Goal: Check status

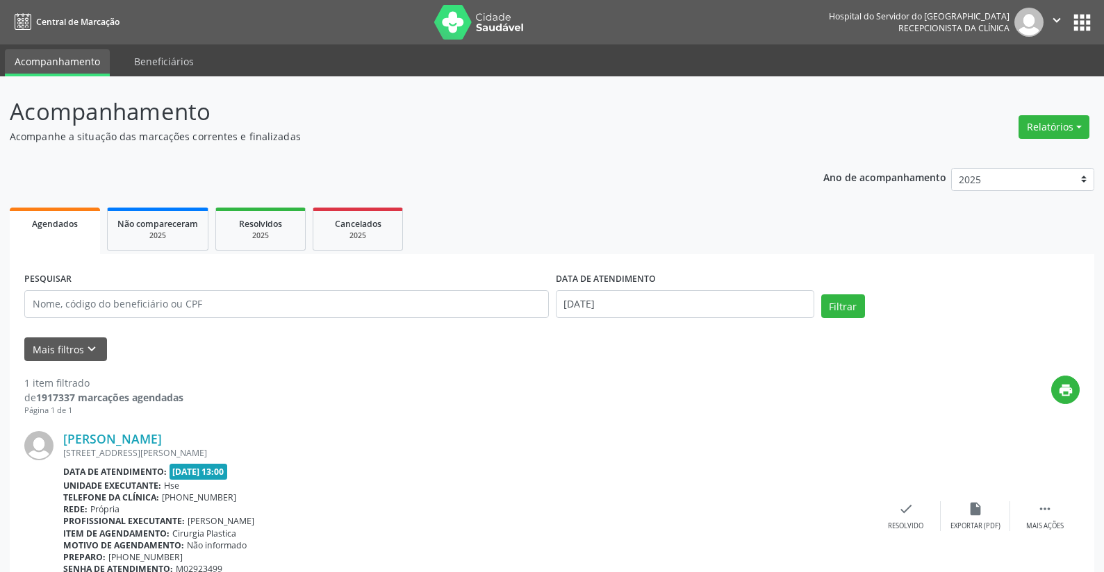
scroll to position [68, 0]
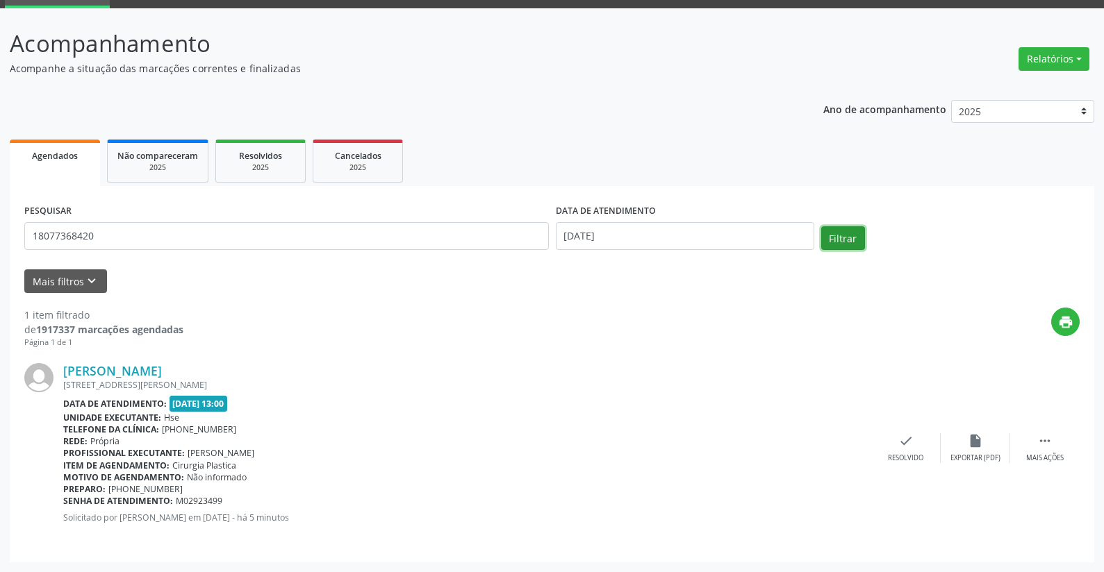
click at [844, 238] on button "Filtrar" at bounding box center [843, 238] width 44 height 24
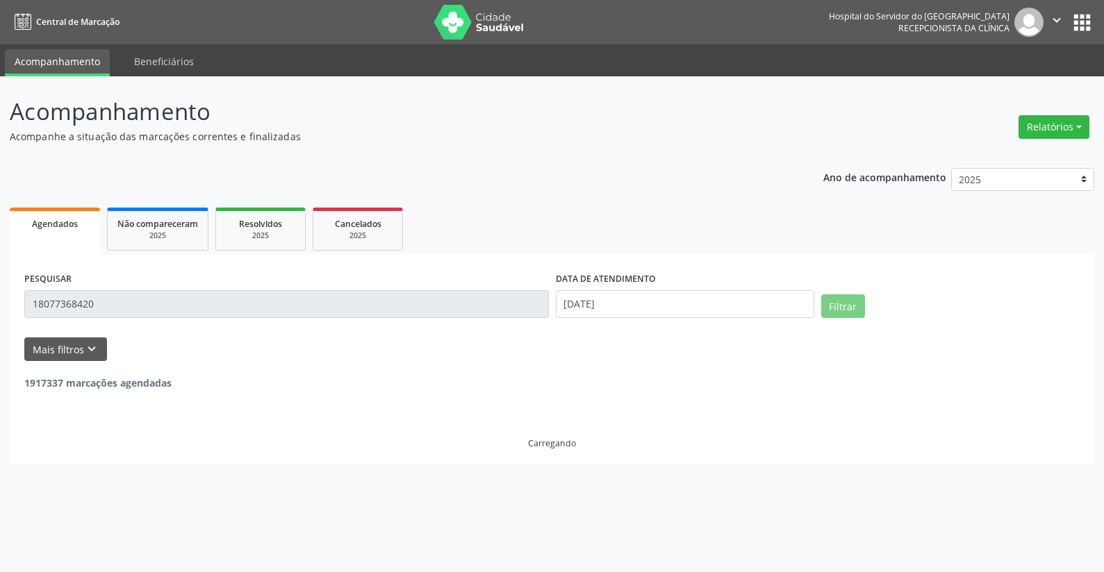
scroll to position [0, 0]
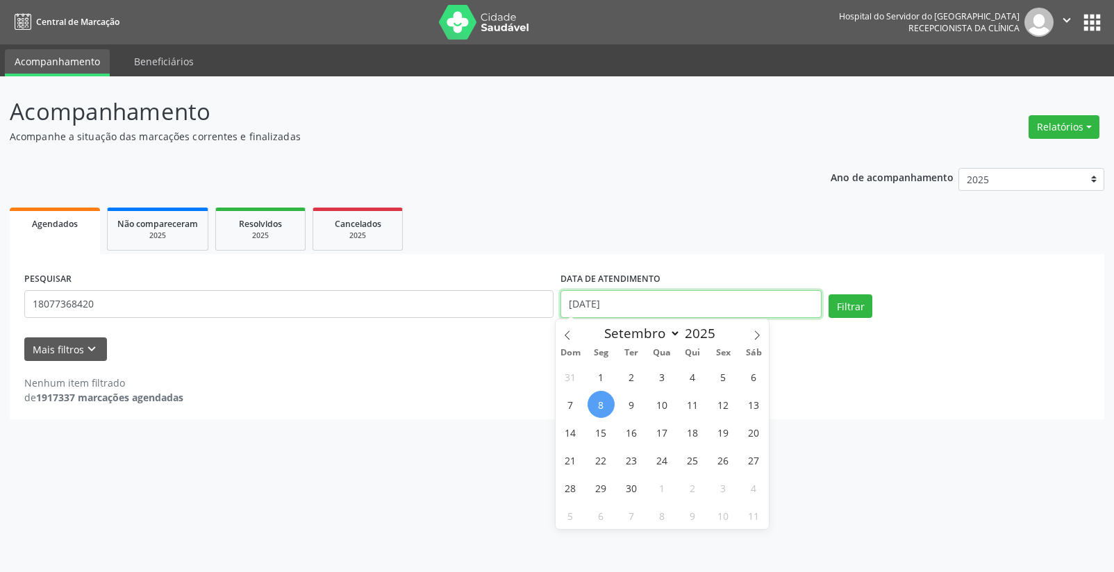
drag, startPoint x: 625, startPoint y: 303, endPoint x: 561, endPoint y: 315, distance: 65.1
click at [561, 315] on input "[DATE]" at bounding box center [690, 304] width 261 height 28
click at [852, 305] on button "Filtrar" at bounding box center [851, 306] width 44 height 24
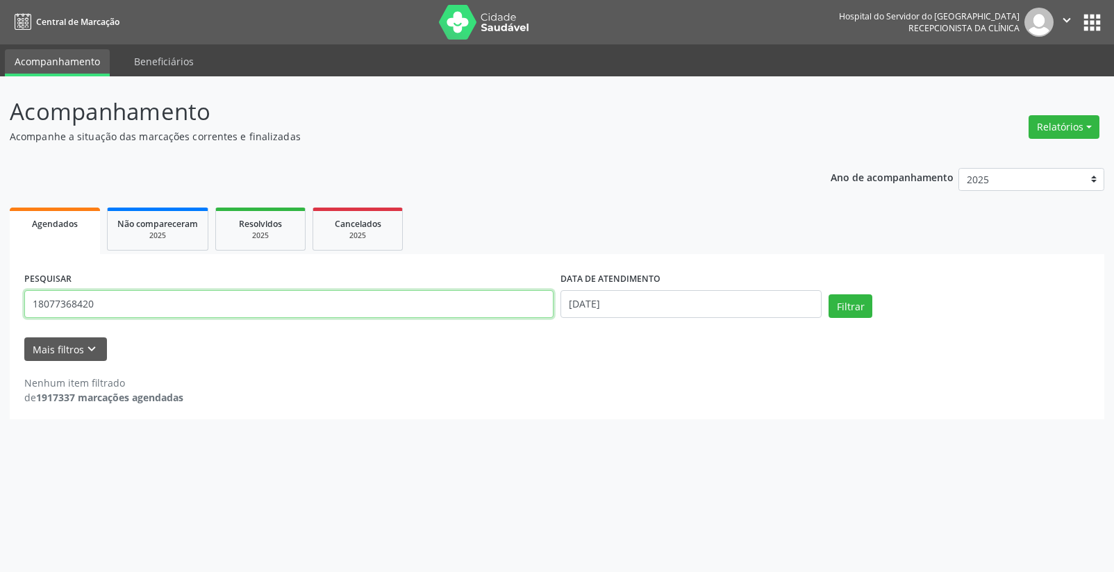
click at [124, 295] on input "18077368420" at bounding box center [288, 304] width 529 height 28
type input "1"
click at [837, 310] on button "Filtrar" at bounding box center [851, 306] width 44 height 24
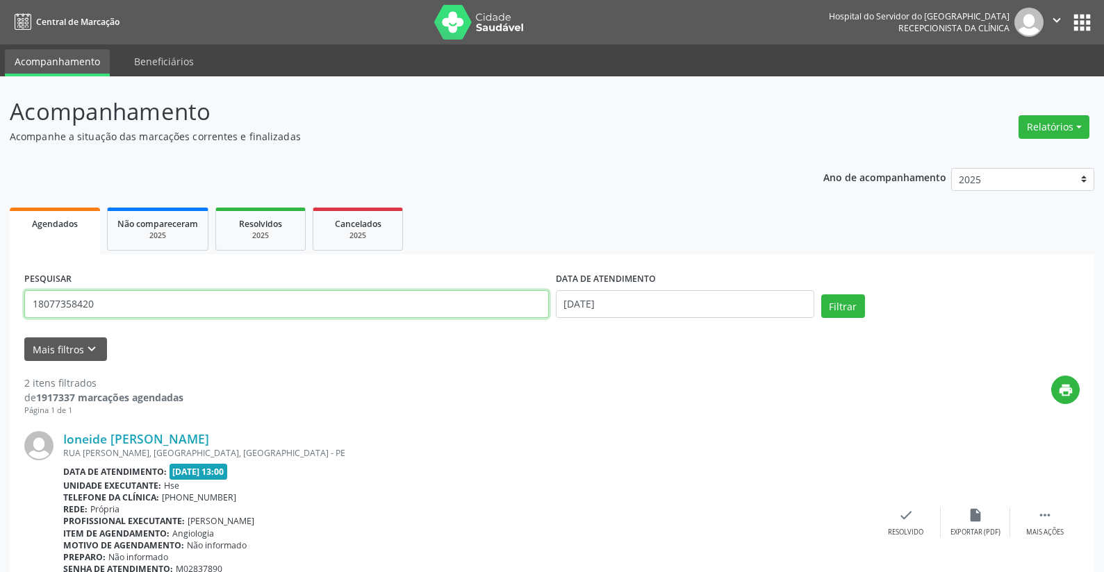
click at [392, 308] on input "18077358420" at bounding box center [286, 304] width 524 height 28
type input "1"
click at [843, 301] on button "Filtrar" at bounding box center [843, 306] width 44 height 24
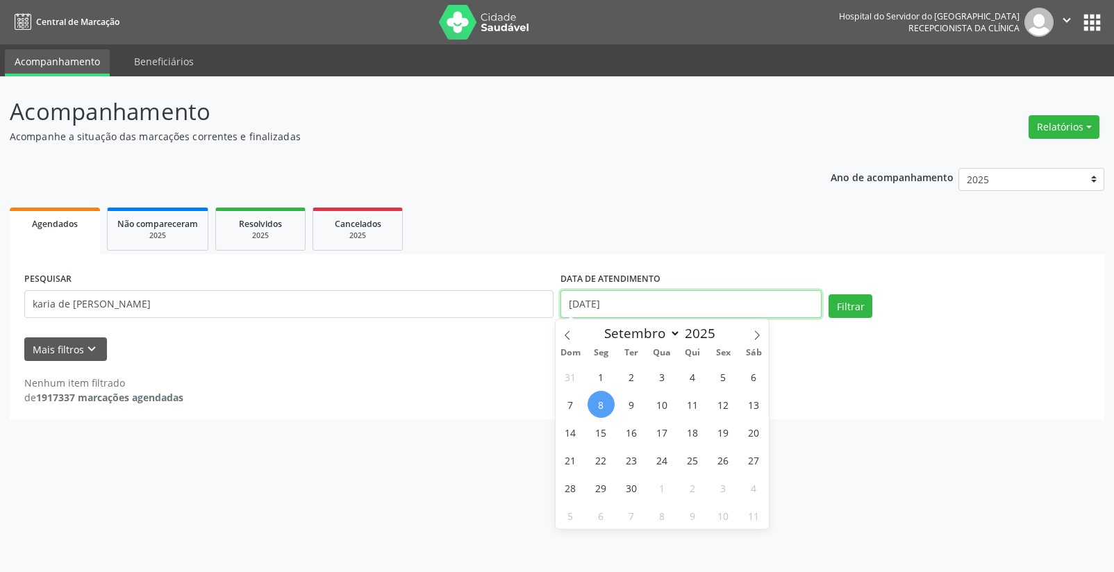
drag, startPoint x: 642, startPoint y: 312, endPoint x: 547, endPoint y: 309, distance: 94.5
click at [547, 309] on div "PESQUISAR karia de [PERSON_NAME] DATA DE ATENDIMENTO [DATE] Filtrar" at bounding box center [557, 298] width 1072 height 59
click at [849, 311] on button "Filtrar" at bounding box center [851, 306] width 44 height 24
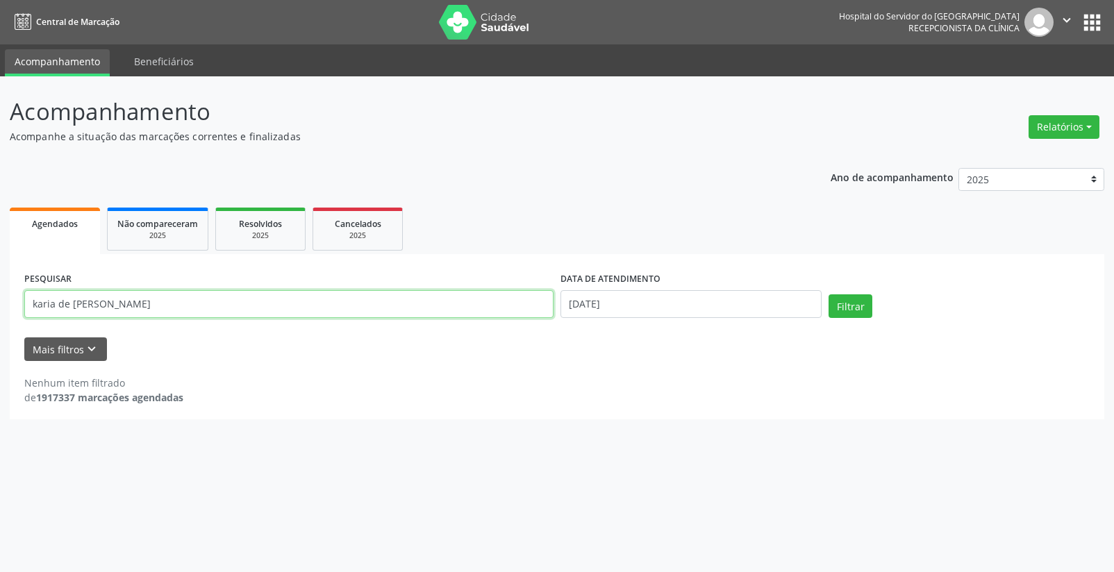
click at [319, 297] on input "karia de [PERSON_NAME]" at bounding box center [288, 304] width 529 height 28
type input "k"
type input "08241031491"
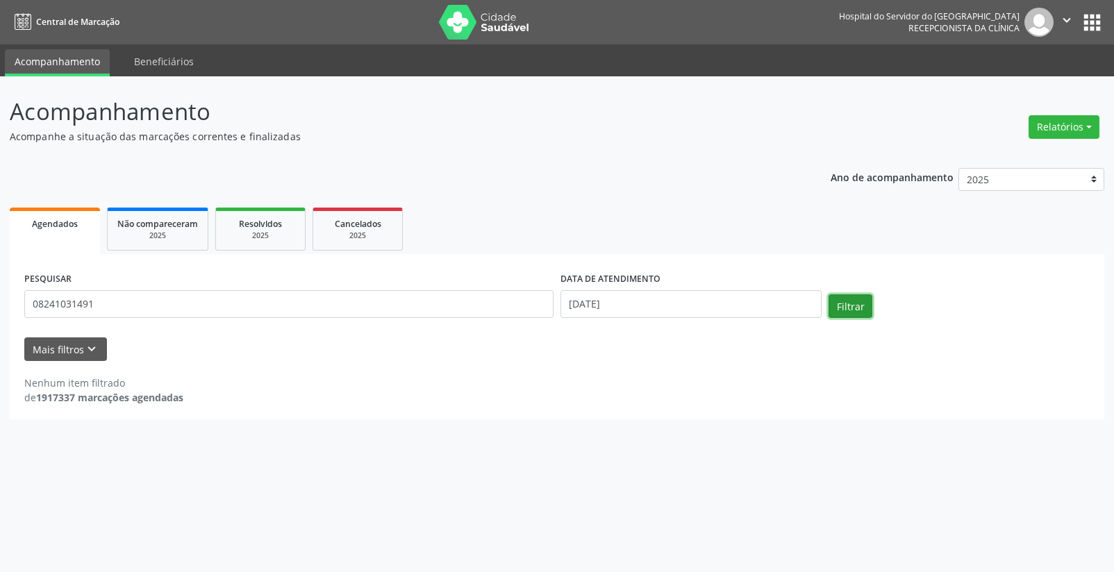
click at [836, 310] on button "Filtrar" at bounding box center [851, 306] width 44 height 24
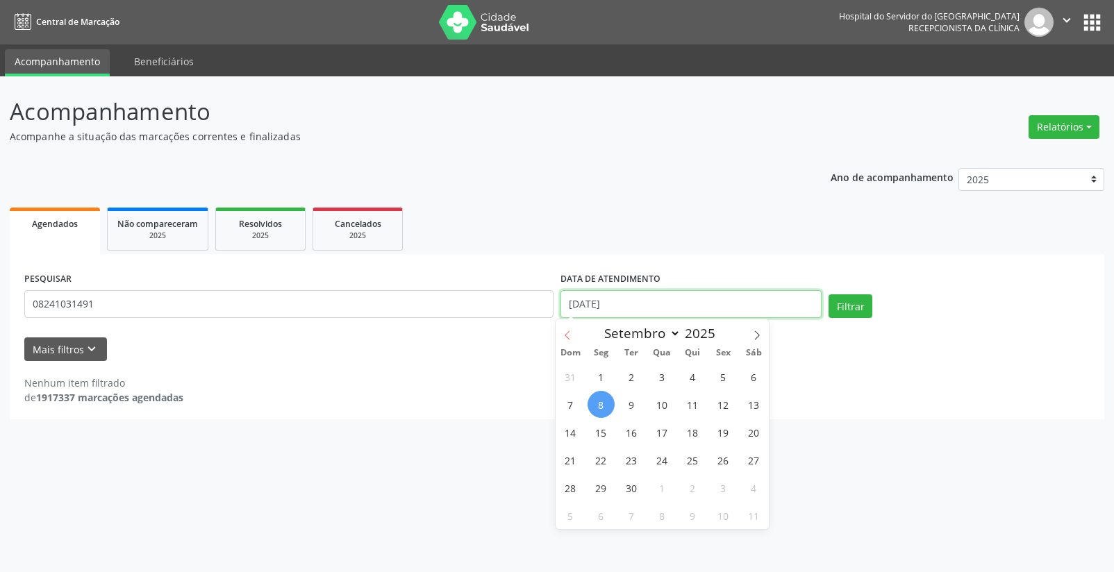
drag, startPoint x: 642, startPoint y: 309, endPoint x: 567, endPoint y: 322, distance: 76.0
click at [567, 322] on body "Central de Marcação Hospital do Servidor do [GEOGRAPHIC_DATA] Recepcionista da …" at bounding box center [557, 286] width 1114 height 572
click at [854, 310] on button "Filtrar" at bounding box center [851, 306] width 44 height 24
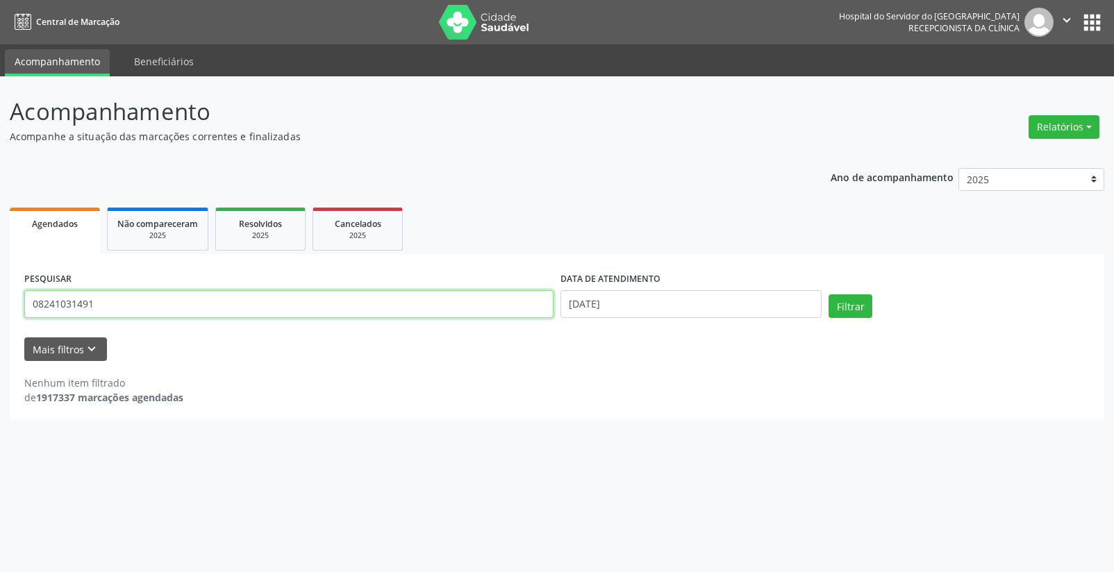
drag, startPoint x: 180, startPoint y: 303, endPoint x: -5, endPoint y: 314, distance: 185.1
click at [0, 314] on html "Central de Marcação Hospital do Servidor do [GEOGRAPHIC_DATA] Recepcionista da …" at bounding box center [557, 286] width 1114 height 572
click at [235, 307] on input "text" at bounding box center [288, 304] width 529 height 28
type input "c"
click at [238, 306] on input "text" at bounding box center [288, 304] width 529 height 28
